Goal: Task Accomplishment & Management: Manage account settings

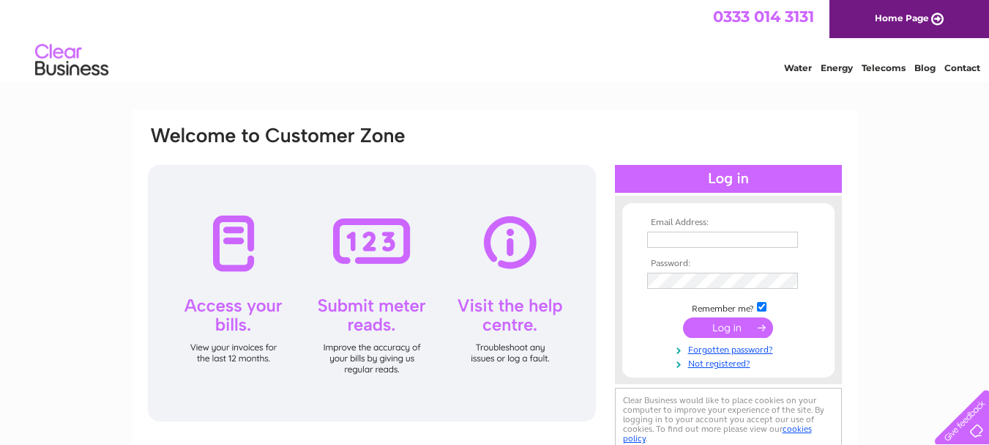
click at [669, 239] on input "text" at bounding box center [722, 239] width 151 height 16
type input "timwarrington2000@yahoo.com"
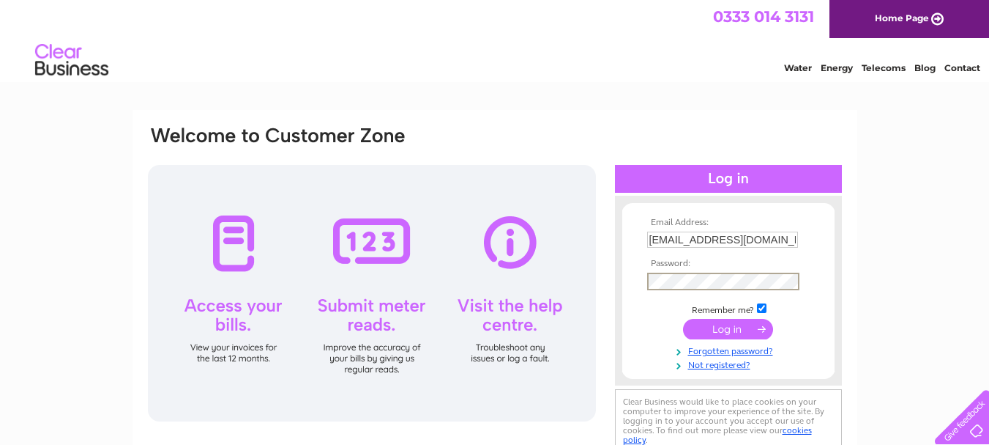
click at [738, 333] on input "submit" at bounding box center [728, 329] width 90 height 21
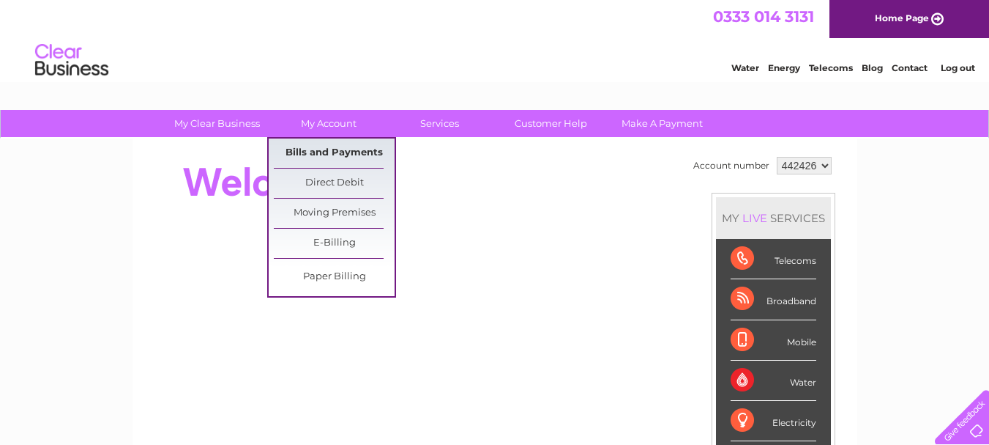
click at [348, 149] on link "Bills and Payments" at bounding box center [334, 152] width 121 height 29
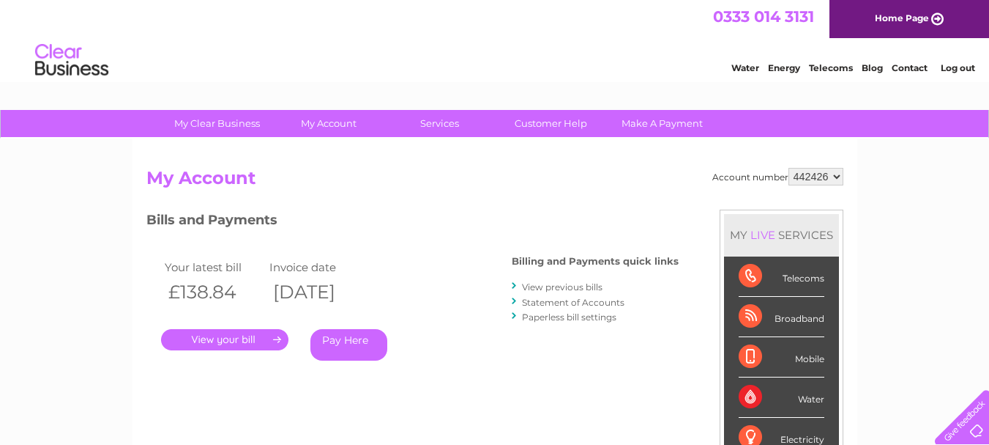
click at [212, 343] on link "." at bounding box center [224, 339] width 127 height 21
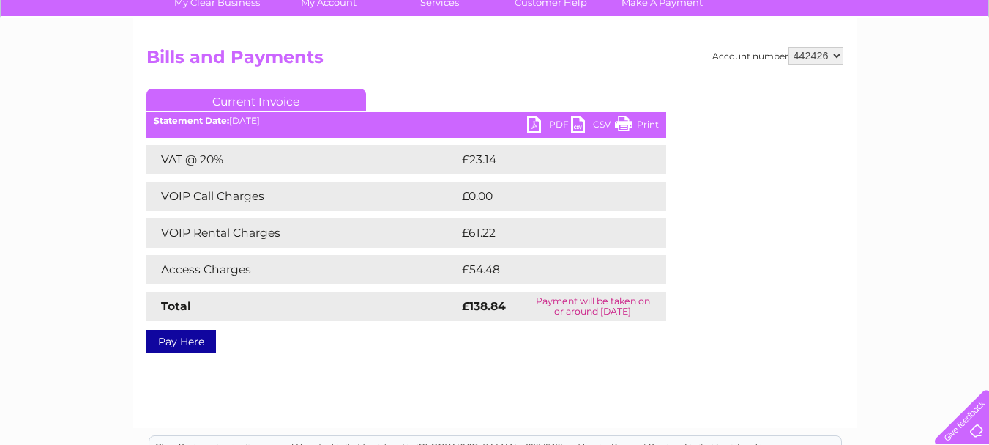
scroll to position [146, 0]
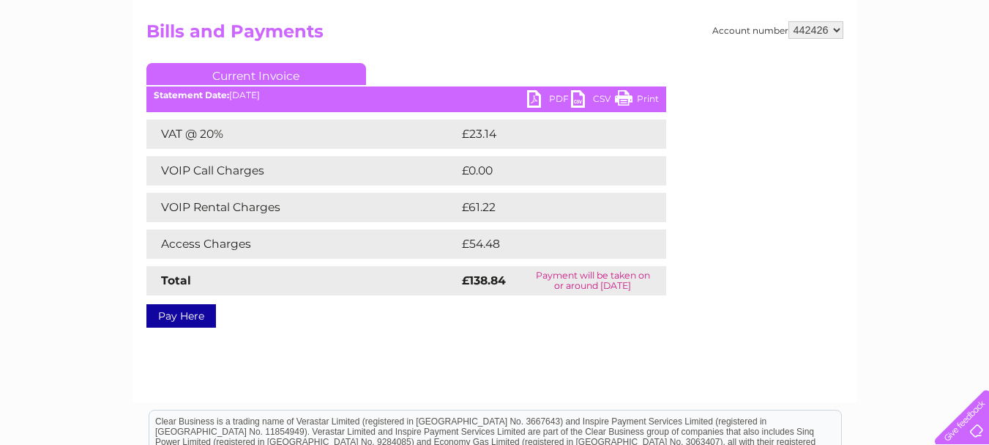
click at [537, 100] on link "PDF" at bounding box center [549, 100] width 44 height 21
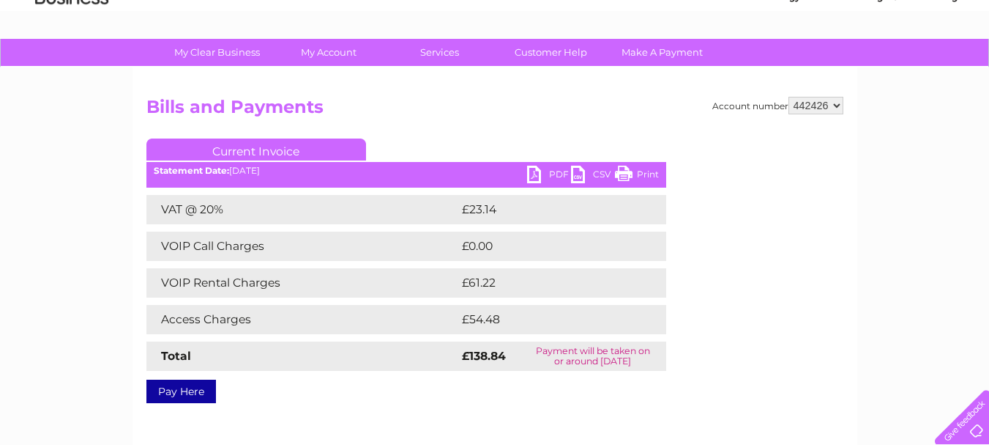
scroll to position [0, 0]
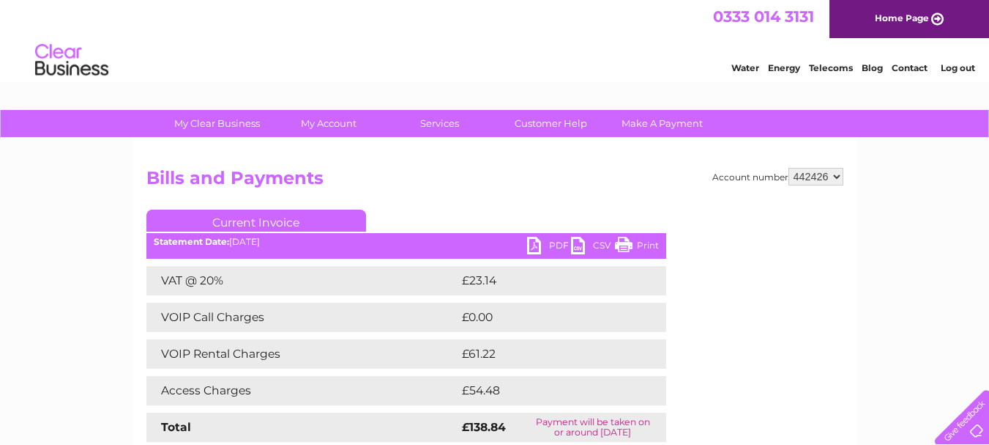
click at [958, 67] on link "Log out" at bounding box center [958, 67] width 34 height 11
